Goal: Information Seeking & Learning: Learn about a topic

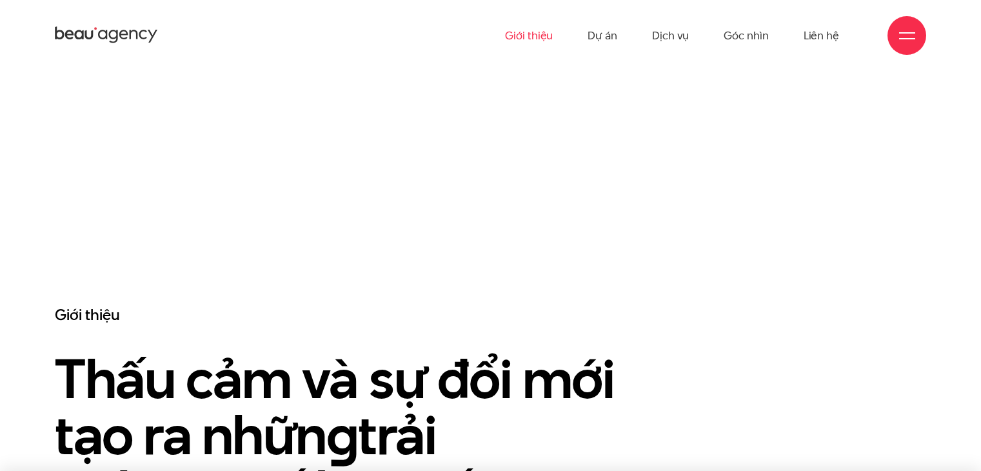
scroll to position [580, 0]
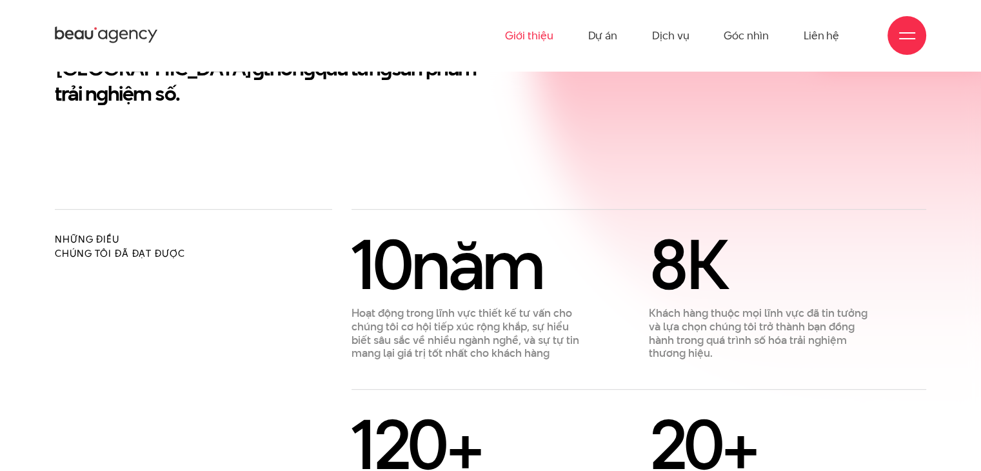
click at [551, 32] on link "Giới thiệu" at bounding box center [529, 35] width 48 height 71
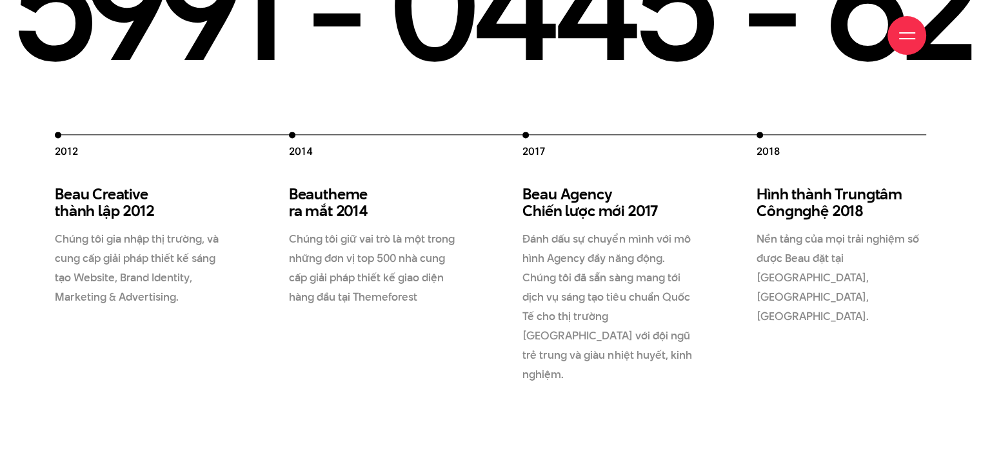
scroll to position [1741, 0]
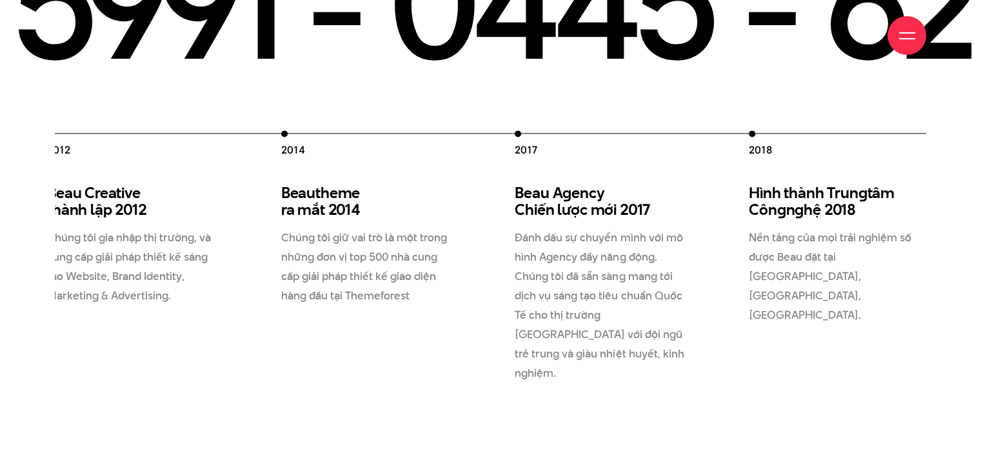
drag, startPoint x: 751, startPoint y: 216, endPoint x: 648, endPoint y: 219, distance: 102.6
click at [749, 228] on p "Nền tảng của mọi trải nghiệm số được Beau đặt tại [GEOGRAPHIC_DATA], [GEOGRAPHI…" at bounding box center [834, 276] width 170 height 97
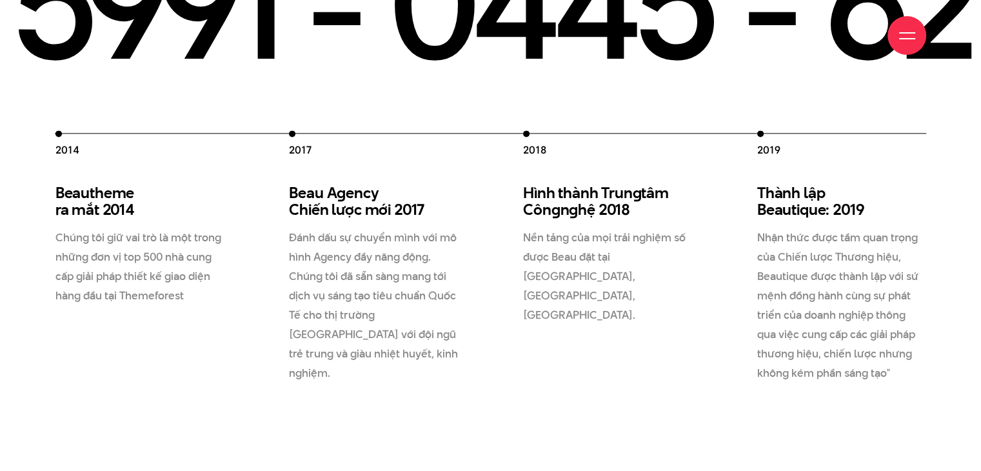
drag, startPoint x: 785, startPoint y: 207, endPoint x: 542, endPoint y: 214, distance: 242.6
click at [558, 213] on div "2012 Beau Creative thành lập 2012 Chúng tôi gia nhập thị trường, và cung cấp gi…" at bounding box center [406, 256] width 1170 height 252
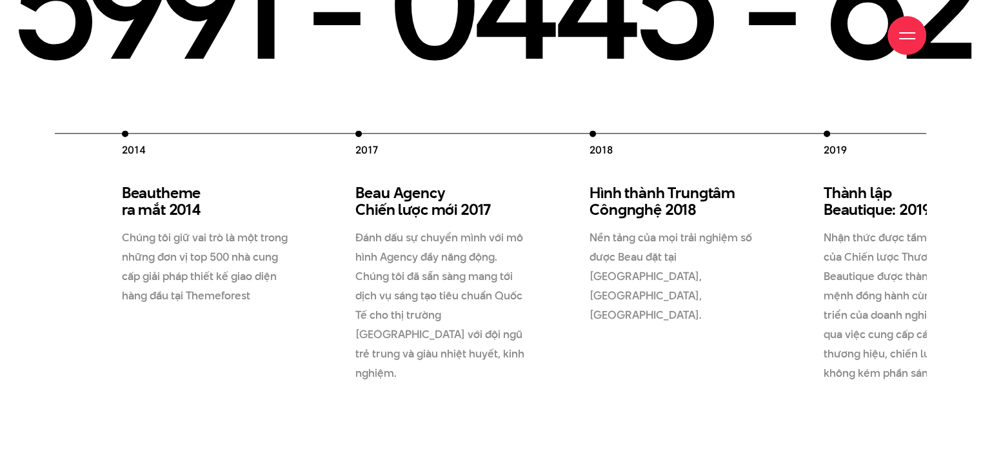
drag, startPoint x: 384, startPoint y: 243, endPoint x: 683, endPoint y: 264, distance: 299.4
click at [525, 264] on p "Đánh dấu sự chuyển mình với mô hình Agency đầy năng động. Chúng tôi đã sẵn sàng…" at bounding box center [440, 305] width 170 height 155
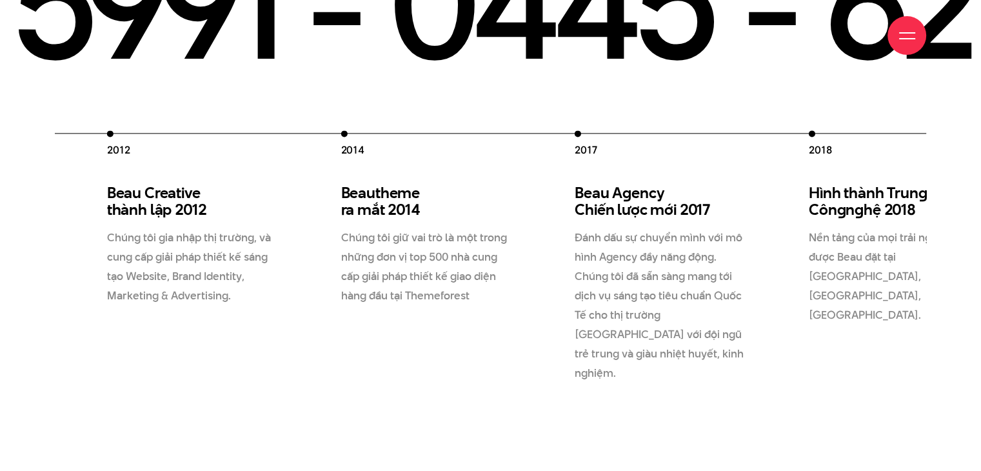
drag, startPoint x: 539, startPoint y: 274, endPoint x: 578, endPoint y: 270, distance: 39.6
click at [571, 273] on div "2012 Beau Creative thành lập 2012 Chúng tôi gia nhập thị trường, và cung cấp gi…" at bounding box center [692, 256] width 1170 height 252
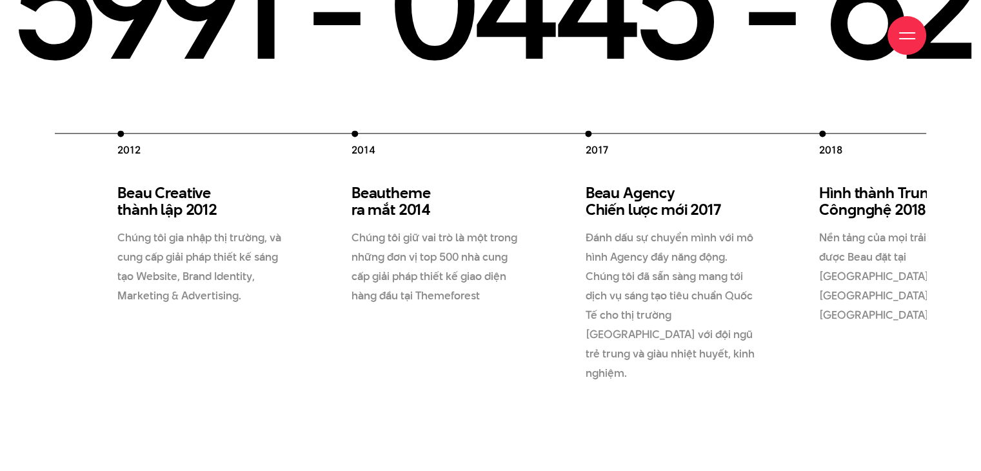
drag, startPoint x: 330, startPoint y: 269, endPoint x: 637, endPoint y: 254, distance: 307.4
click at [628, 257] on div "2012 Beau Creative thành lập 2012 Chúng tôi gia nhập thị trường, và cung cấp gi…" at bounding box center [702, 256] width 1170 height 252
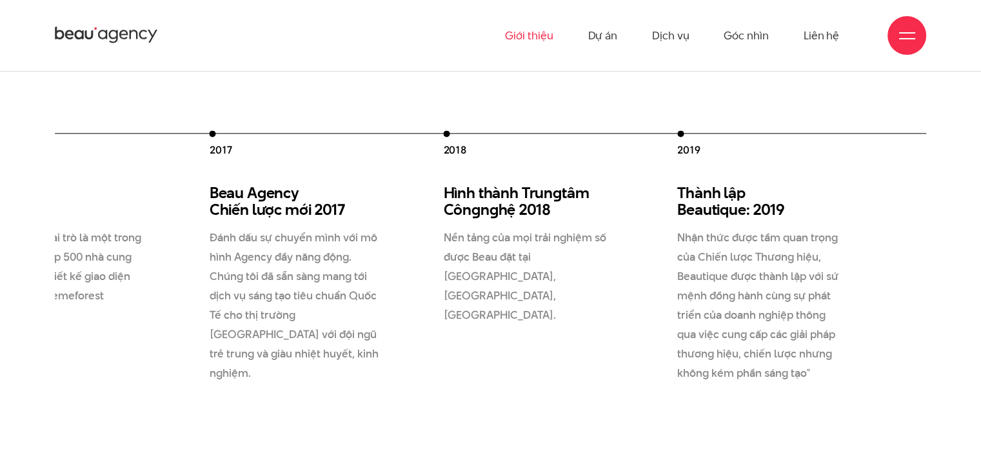
drag, startPoint x: 644, startPoint y: 250, endPoint x: 243, endPoint y: 254, distance: 401.8
click at [244, 254] on p "Đánh dấu sự chuyển mình với mô hình Agency đầy năng động. Chúng tôi đã sẵn sàng…" at bounding box center [295, 305] width 170 height 155
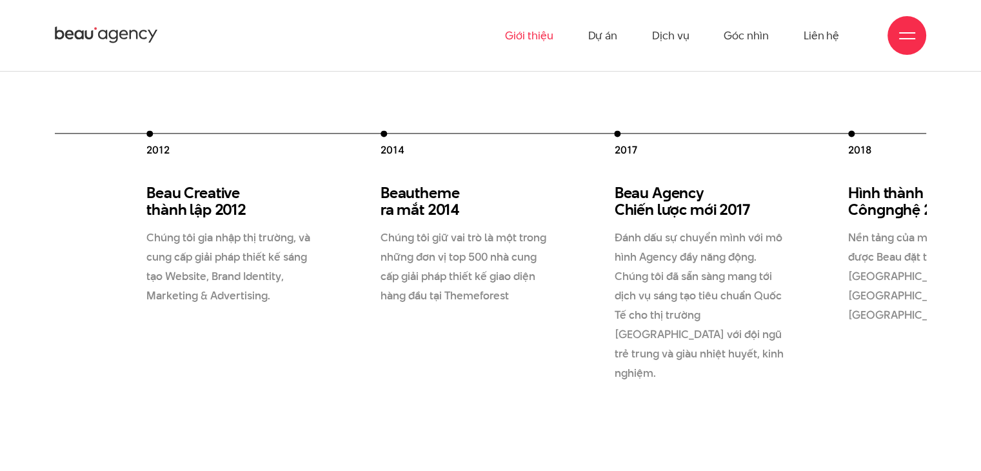
drag, startPoint x: 261, startPoint y: 255, endPoint x: 741, endPoint y: 249, distance: 479.9
click at [733, 253] on div "2012 Beau Creative thành lập 2012 Chúng tôi gia nhập thị trường, và cung cấp gi…" at bounding box center [731, 256] width 1170 height 252
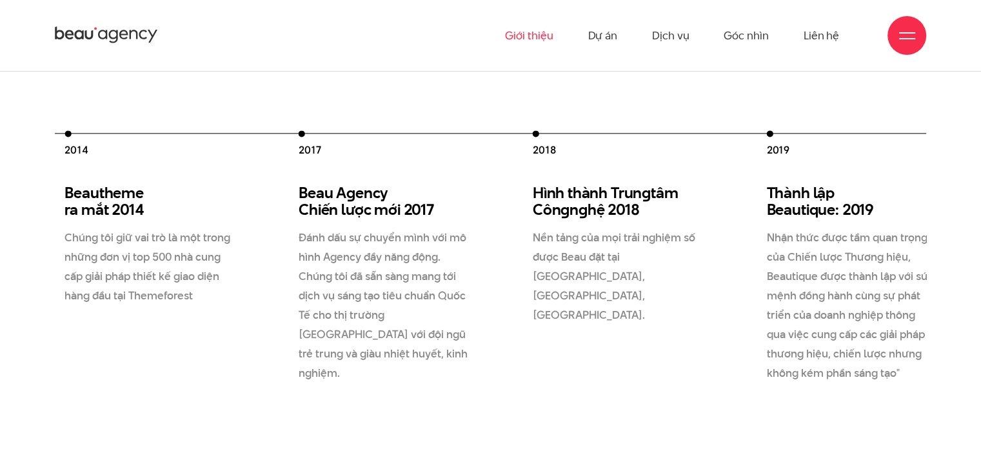
drag, startPoint x: 756, startPoint y: 246, endPoint x: 478, endPoint y: 252, distance: 278.1
click at [482, 252] on div "2012 Beau Creative thành lập 2012 Chúng tôi gia nhập thị trường, và cung cấp gi…" at bounding box center [416, 256] width 1170 height 252
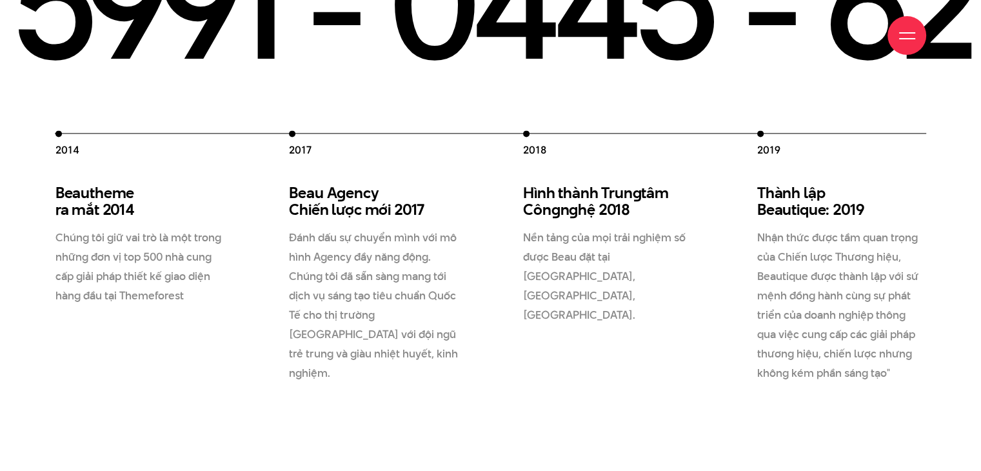
drag, startPoint x: 858, startPoint y: 261, endPoint x: 717, endPoint y: 263, distance: 141.3
click at [760, 263] on p "Nhận thức được tầm quan trọng của Chiến lược Thương hiệu, Beautique được thành …" at bounding box center [842, 305] width 170 height 155
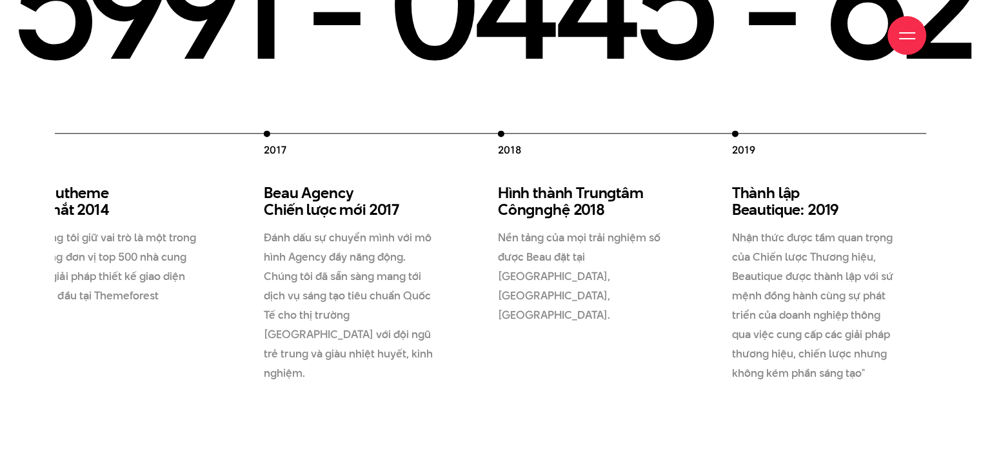
drag, startPoint x: 858, startPoint y: 263, endPoint x: 486, endPoint y: 268, distance: 372.2
click at [529, 268] on div "2012 Beau Creative thành lập 2012 Chúng tôi gia nhập thị trường, và cung cấp gi…" at bounding box center [381, 256] width 1170 height 252
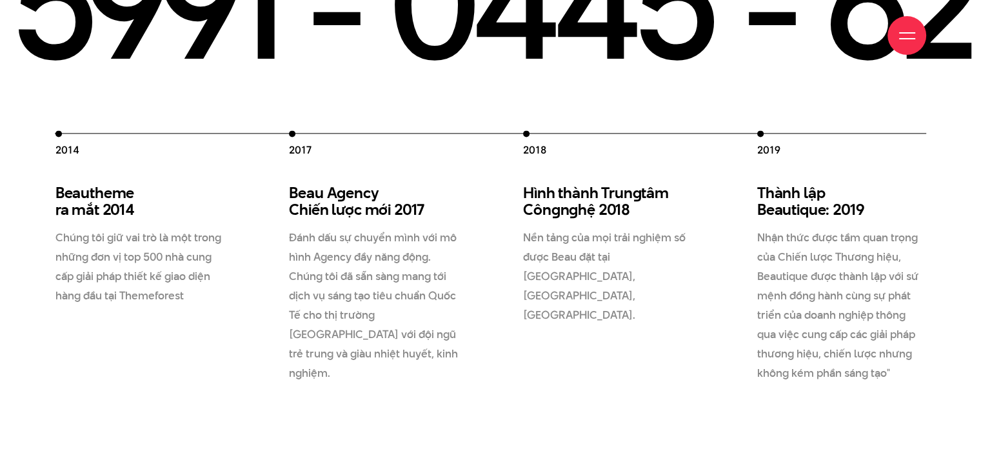
drag, startPoint x: 486, startPoint y: 268, endPoint x: 818, endPoint y: 268, distance: 332.2
click at [797, 268] on div "2012 Beau Creative thành lập 2012 Chúng tôi gia nhập thị trường, và cung cấp gi…" at bounding box center [406, 256] width 1170 height 252
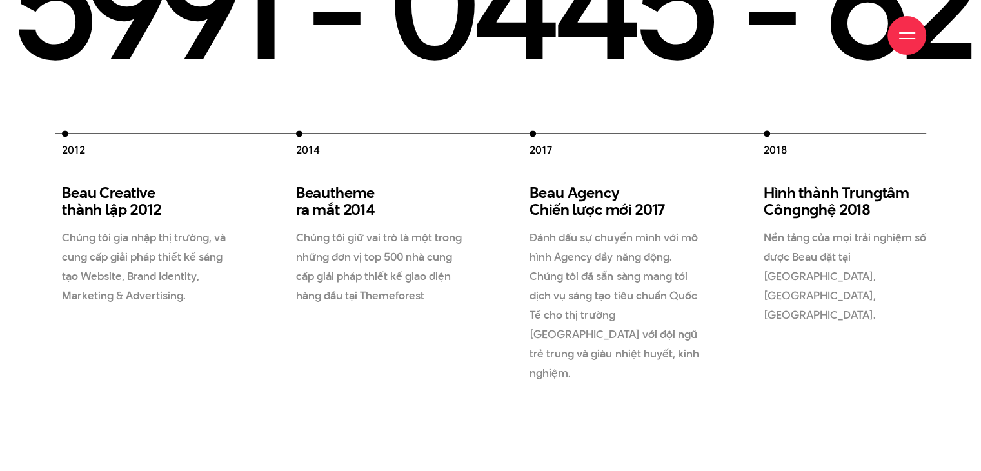
drag, startPoint x: 356, startPoint y: 266, endPoint x: 702, endPoint y: 263, distance: 345.7
click at [677, 263] on div "2012 Beau Creative thành lập 2012 Chúng tôi gia nhập thị trường, và cung cấp gi…" at bounding box center [647, 256] width 1170 height 252
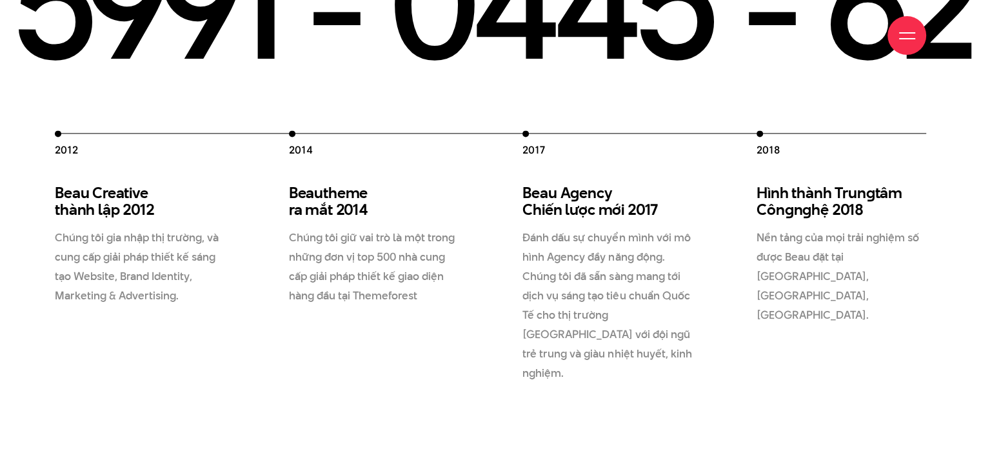
drag, startPoint x: 699, startPoint y: 263, endPoint x: 325, endPoint y: 272, distance: 373.6
click at [338, 271] on div "2012 Beau Creative thành lập 2012 Chúng tôi gia nhập thị trường, và cung cấp gi…" at bounding box center [640, 256] width 1170 height 252
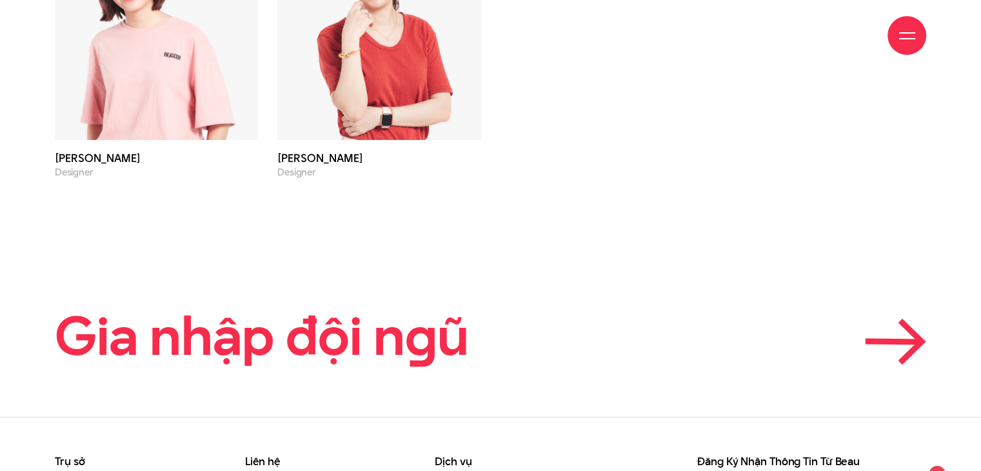
scroll to position [4492, 0]
